Goal: Transaction & Acquisition: Purchase product/service

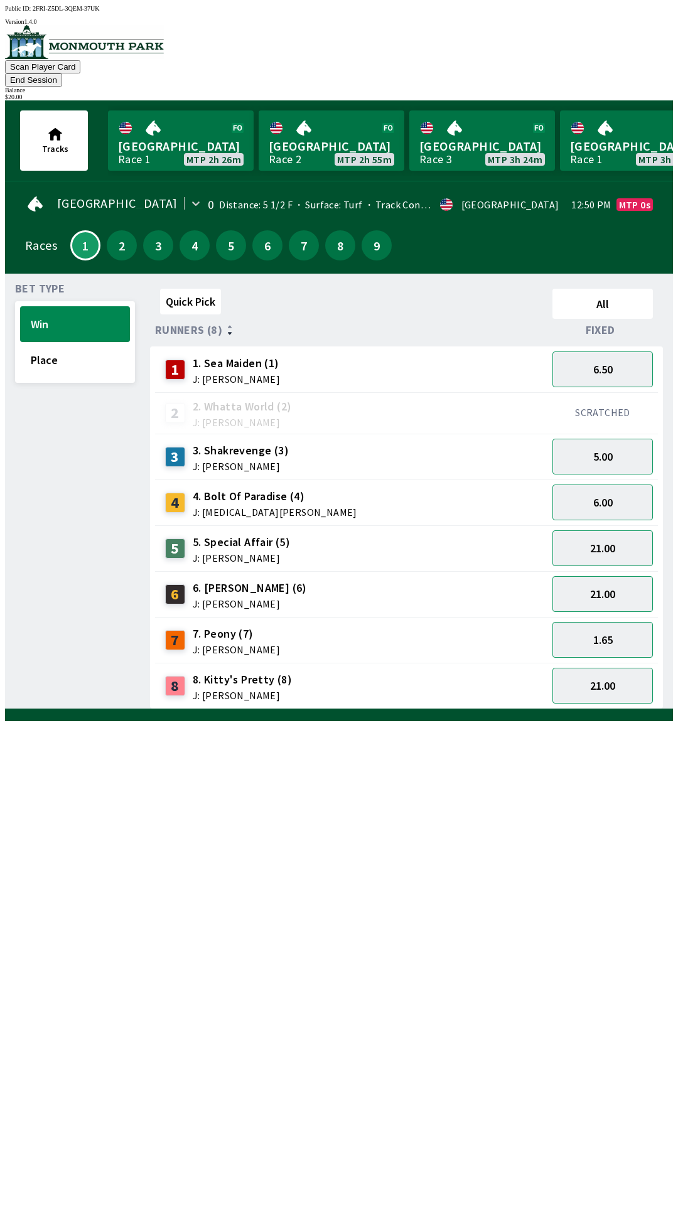
scroll to position [0, 651]
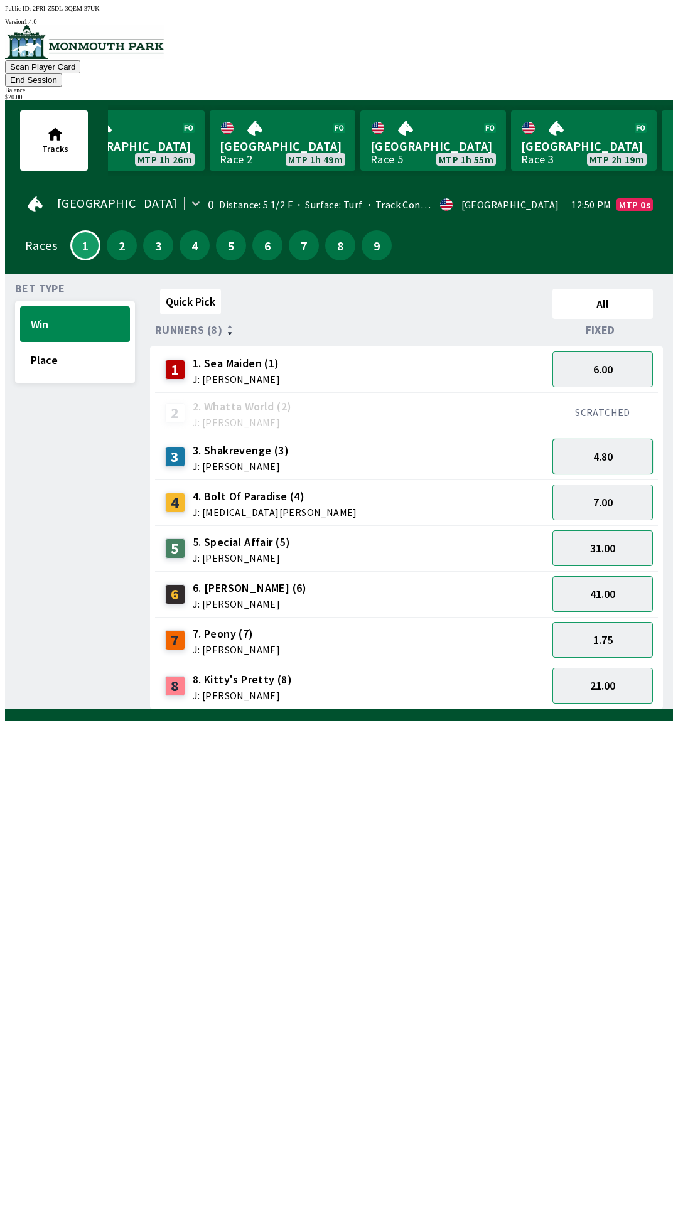
click at [631, 439] on button "4.80" at bounding box center [602, 457] width 100 height 36
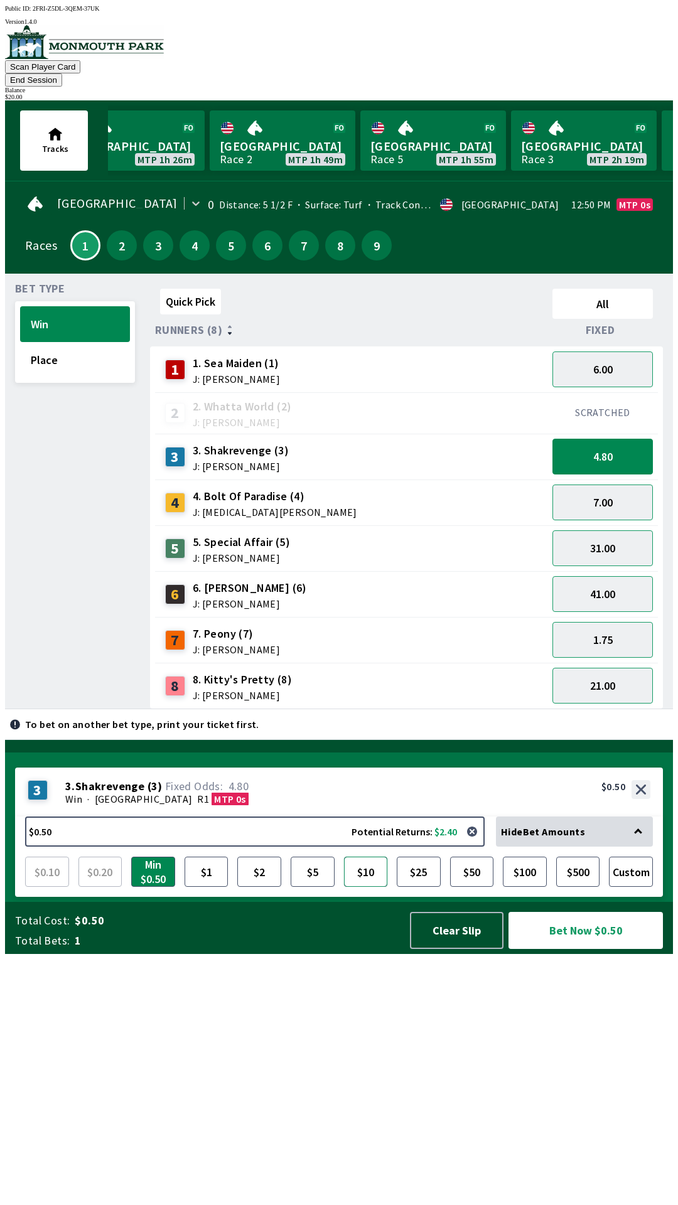
click at [365, 887] on button "$10" at bounding box center [366, 872] width 44 height 30
click at [589, 949] on button "Bet Now $10.00" at bounding box center [585, 930] width 154 height 37
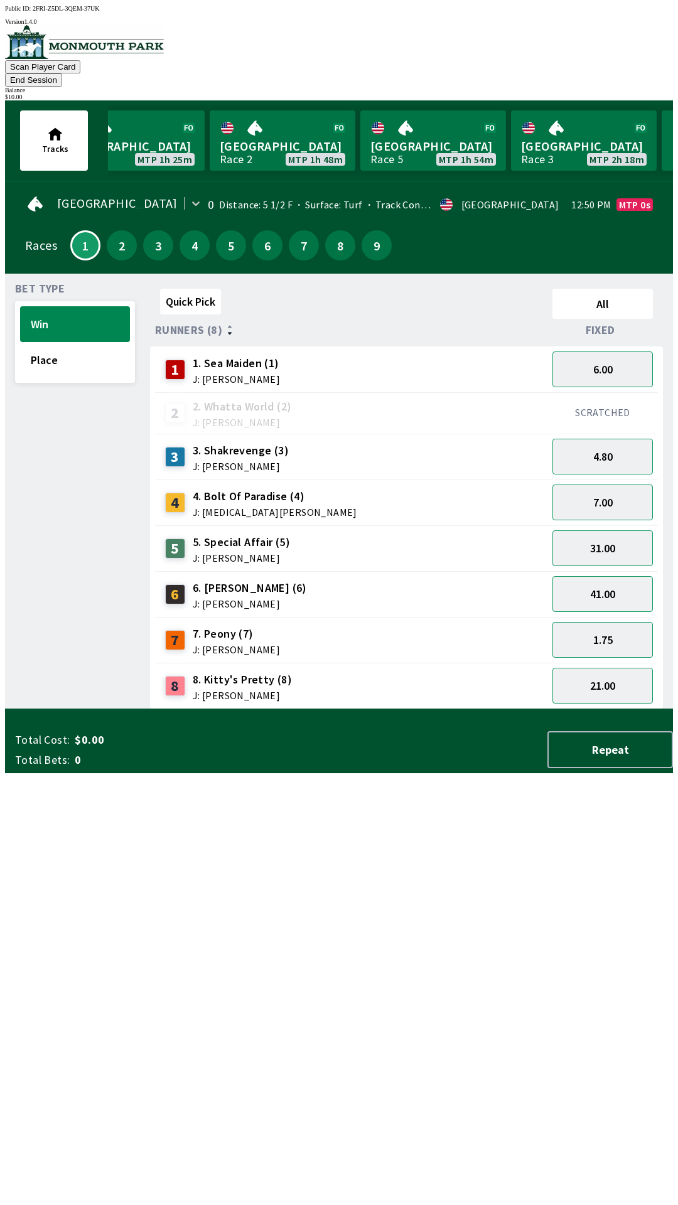
click at [598, 709] on div "Quick Pick All Runners (8) Fixed 1 1. Sea Maiden (1) J: [PERSON_NAME] 6.00 2 2.…" at bounding box center [411, 497] width 523 height 426
click at [624, 439] on button "4.80" at bounding box center [602, 457] width 100 height 36
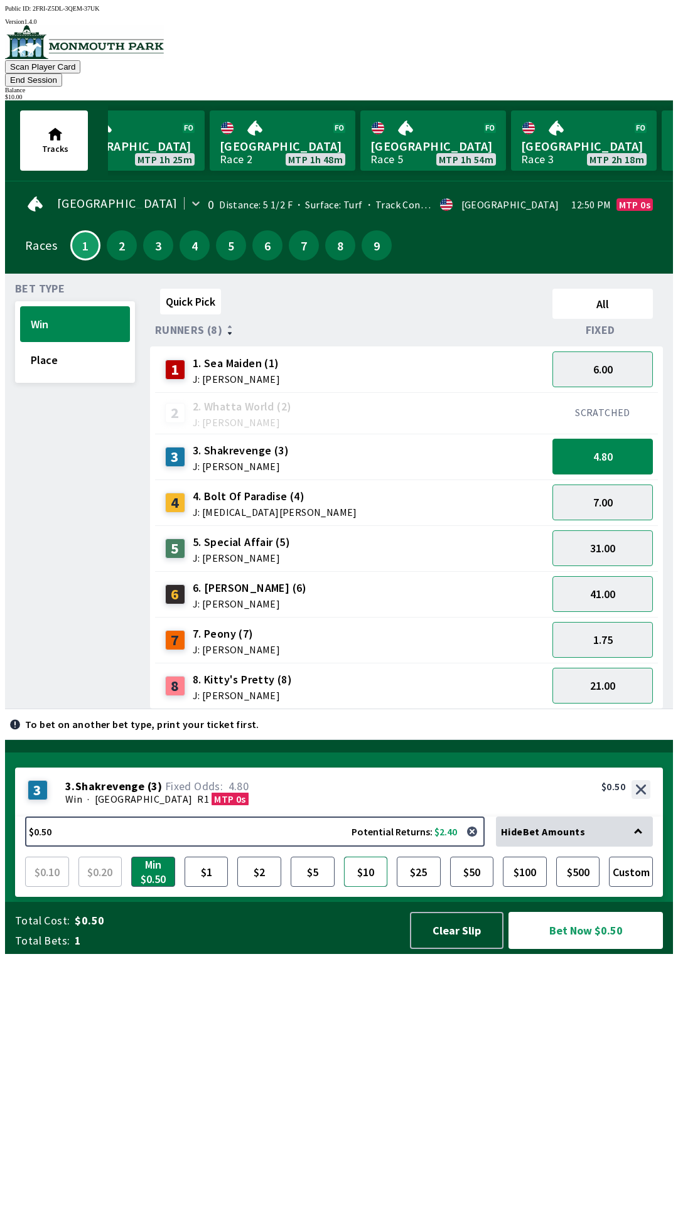
click at [369, 887] on button "$10" at bounding box center [366, 872] width 44 height 30
click at [608, 949] on button "Bet Now $10.00" at bounding box center [585, 930] width 154 height 37
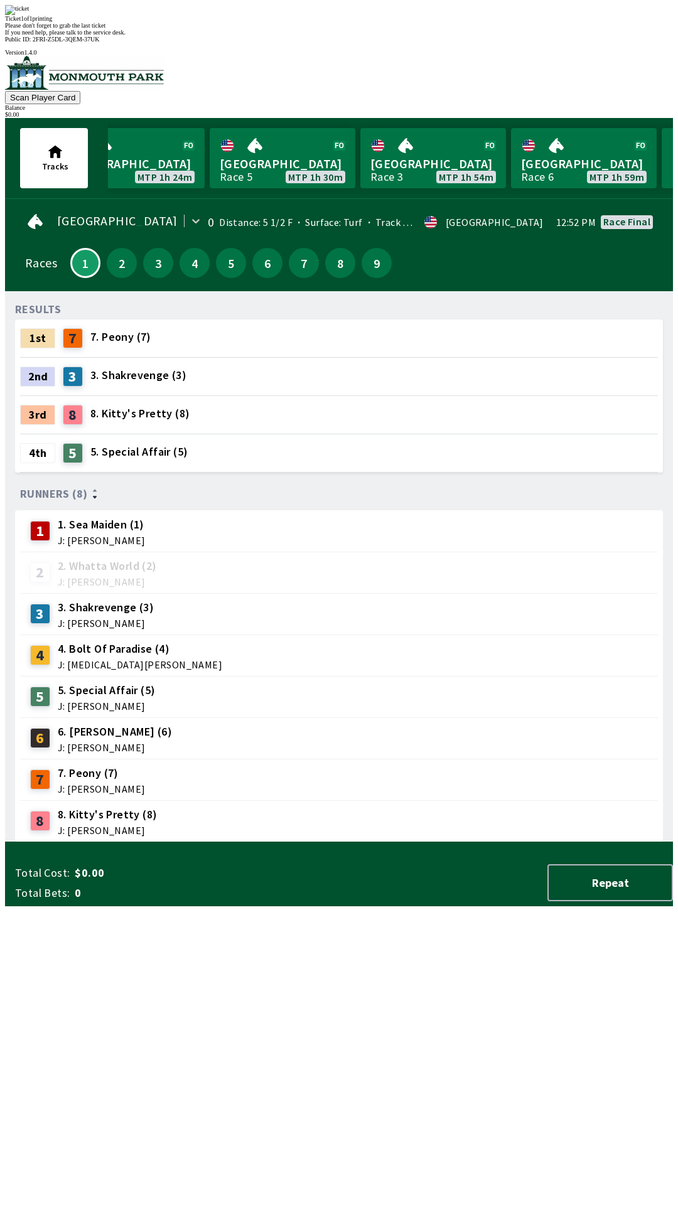
click at [389, 842] on div "RESULTS 1st 7 7. Peony (7) 2nd 3 3. Shakrevenge (3) 3rd 8 8. [PERSON_NAME]'s Pr…" at bounding box center [344, 571] width 658 height 541
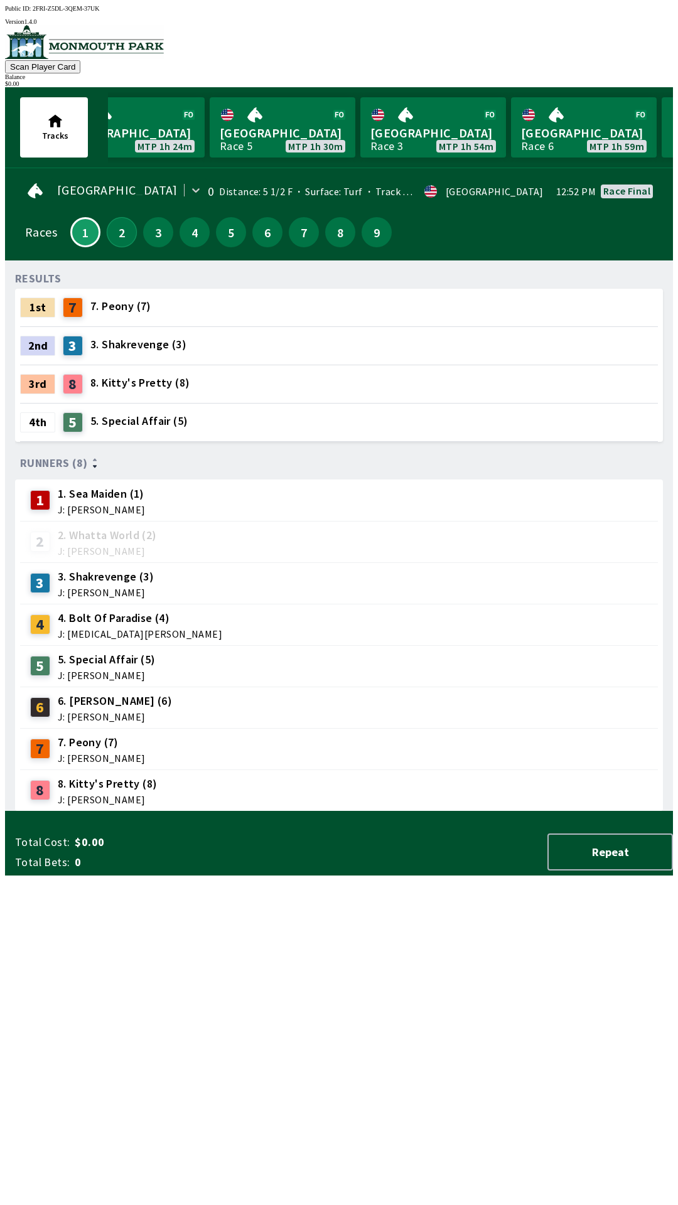
click at [107, 220] on button "2" at bounding box center [122, 232] width 30 height 30
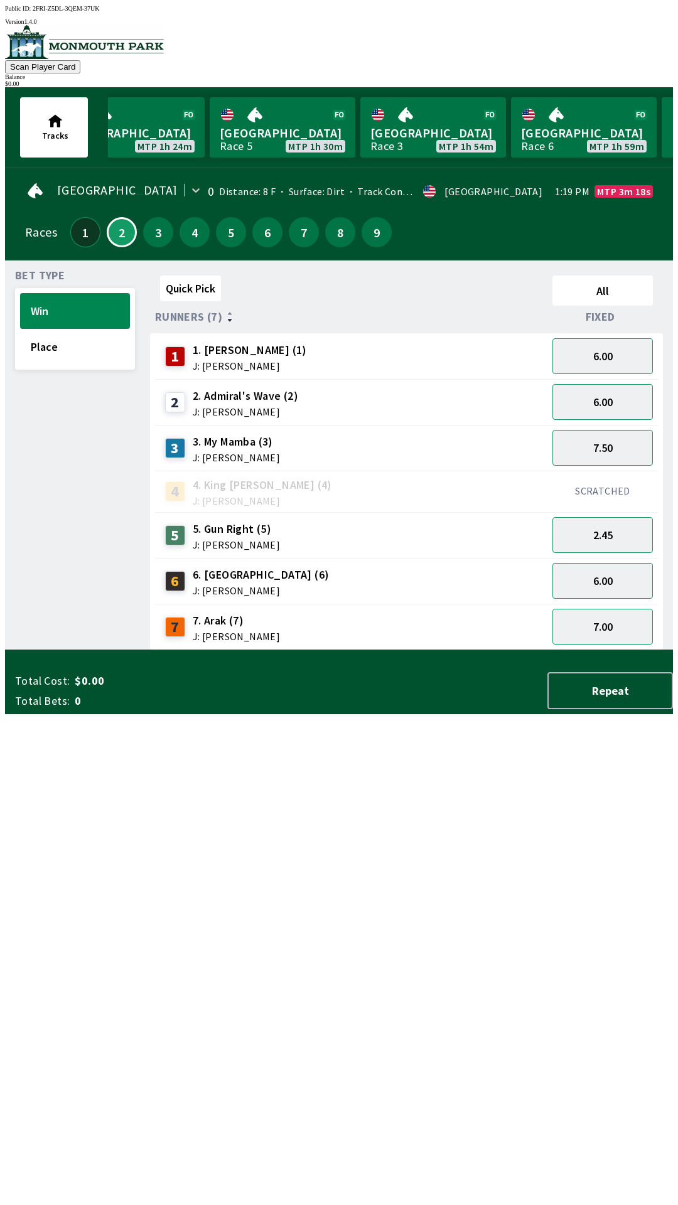
click at [80, 224] on button "1" at bounding box center [85, 232] width 30 height 30
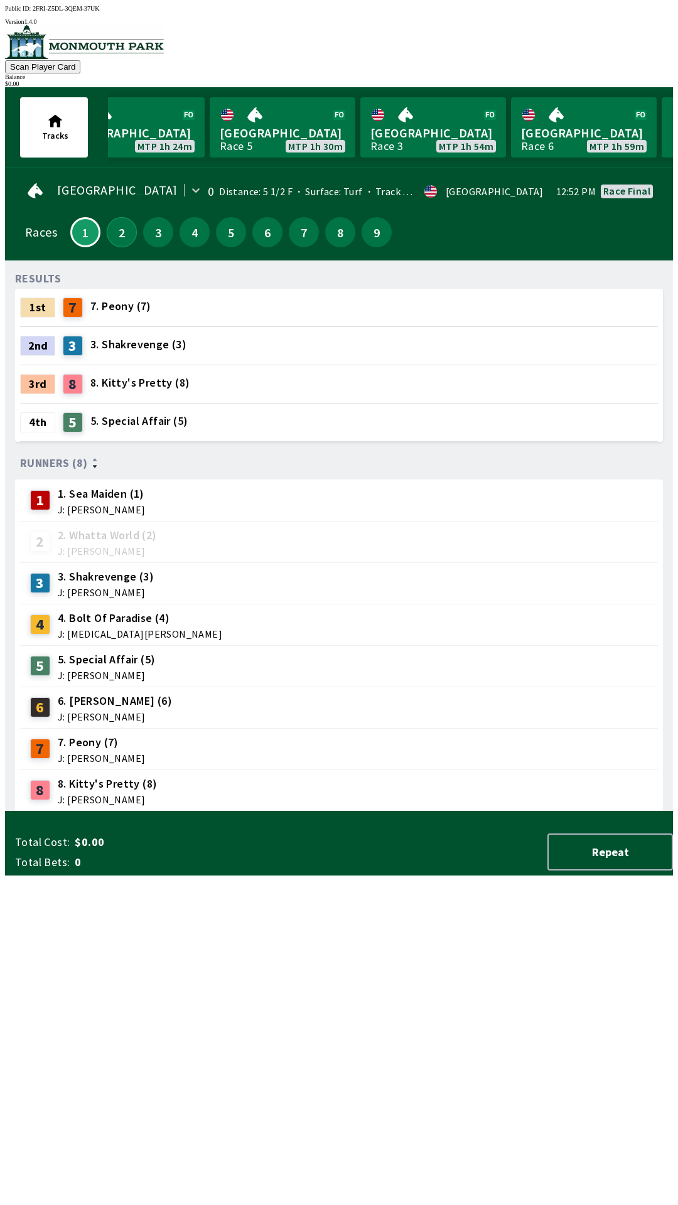
click at [113, 220] on button "2" at bounding box center [122, 232] width 30 height 30
